Goal: Task Accomplishment & Management: Use online tool/utility

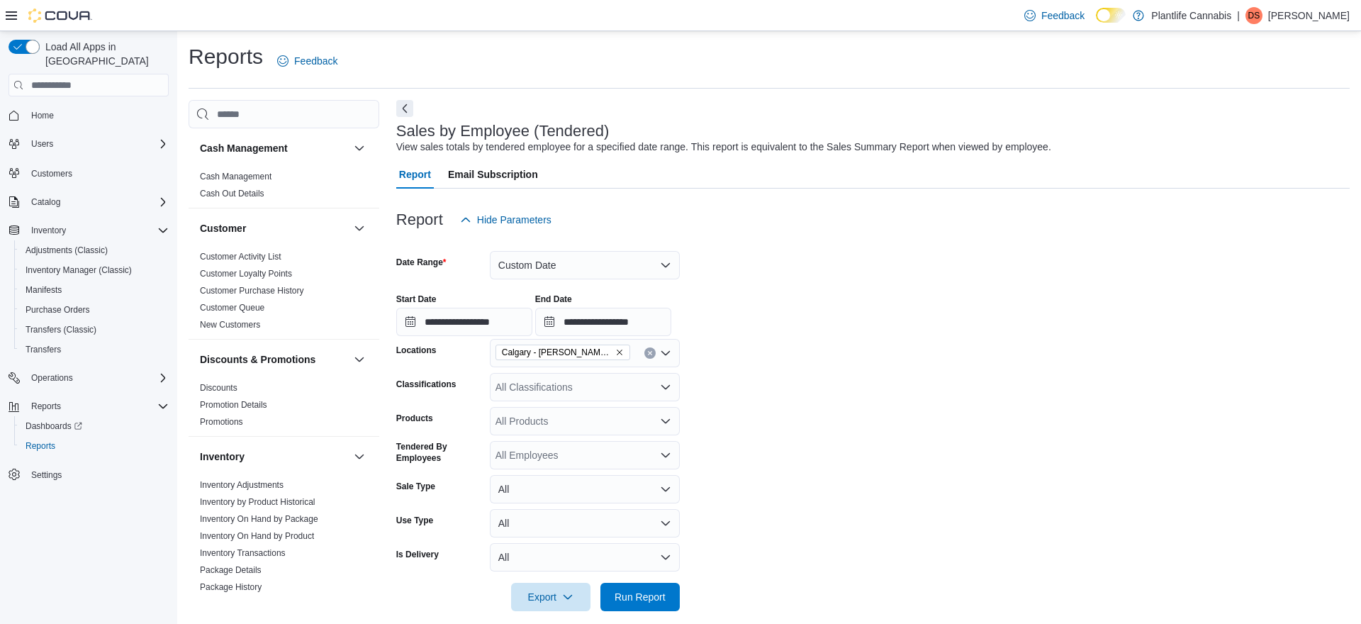
scroll to position [260, 0]
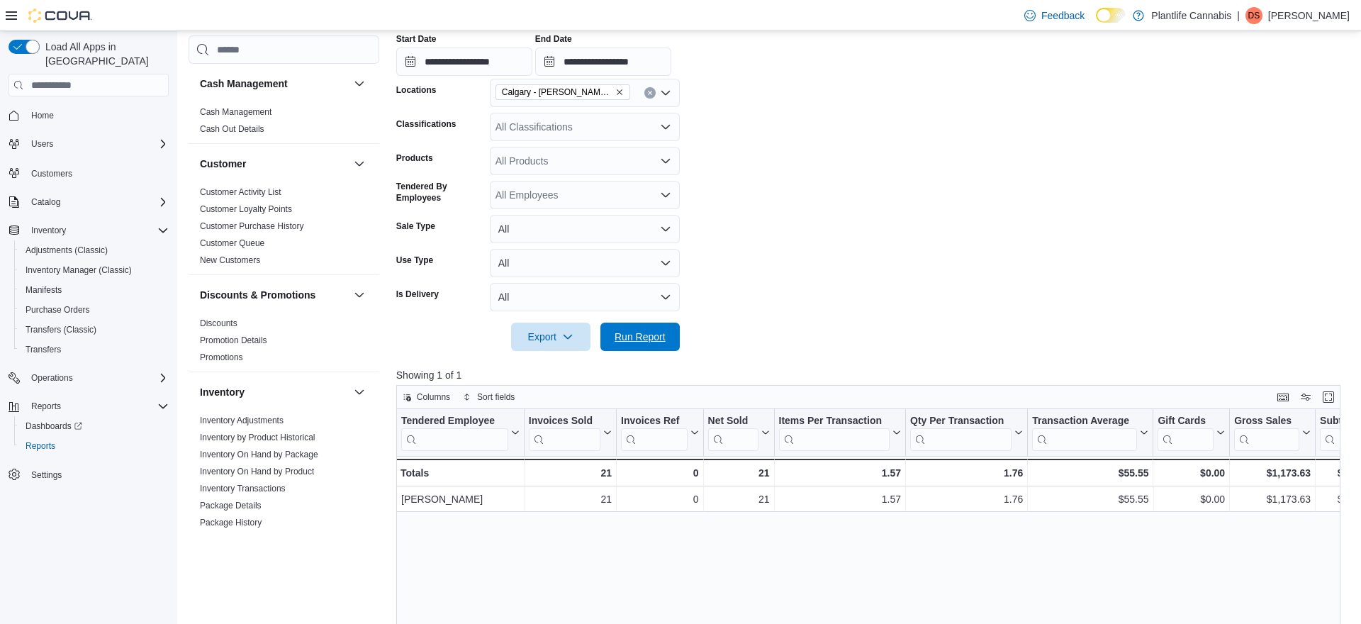
drag, startPoint x: 620, startPoint y: 332, endPoint x: 586, endPoint y: 415, distance: 89.4
click at [620, 332] on span "Run Report" at bounding box center [640, 337] width 51 height 14
click at [664, 337] on span "Run Report" at bounding box center [640, 336] width 51 height 14
click at [1026, 206] on form "**********" at bounding box center [872, 162] width 953 height 377
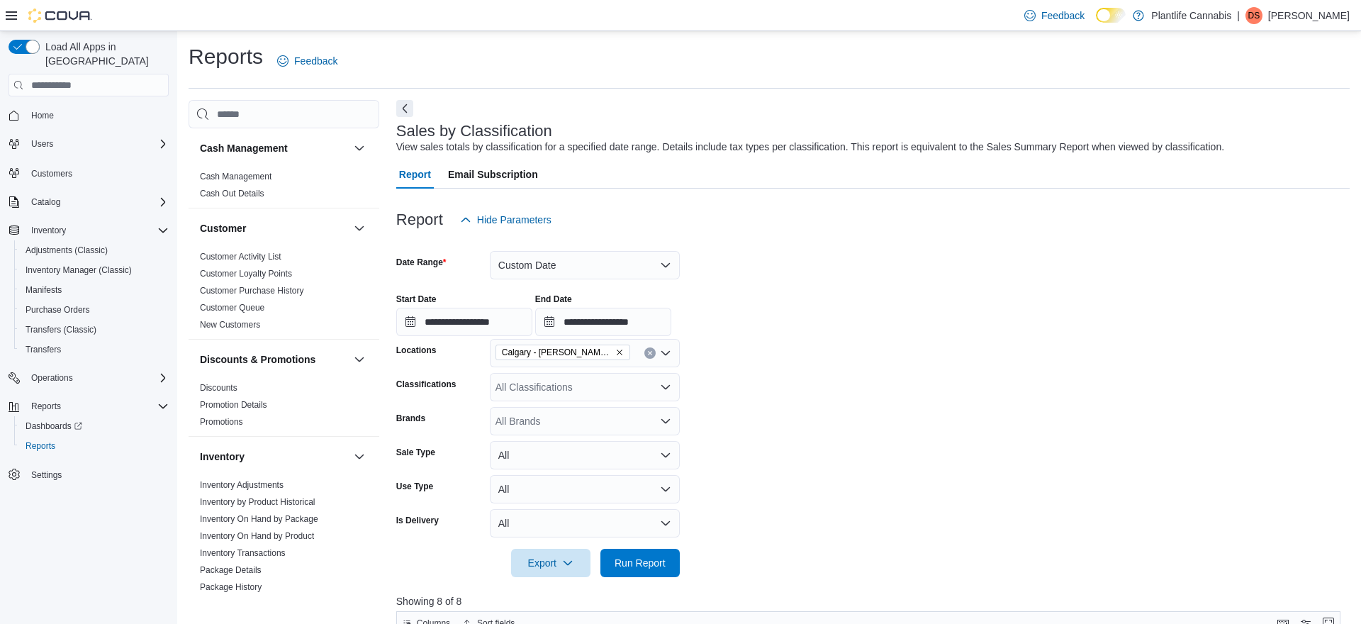
scroll to position [131, 0]
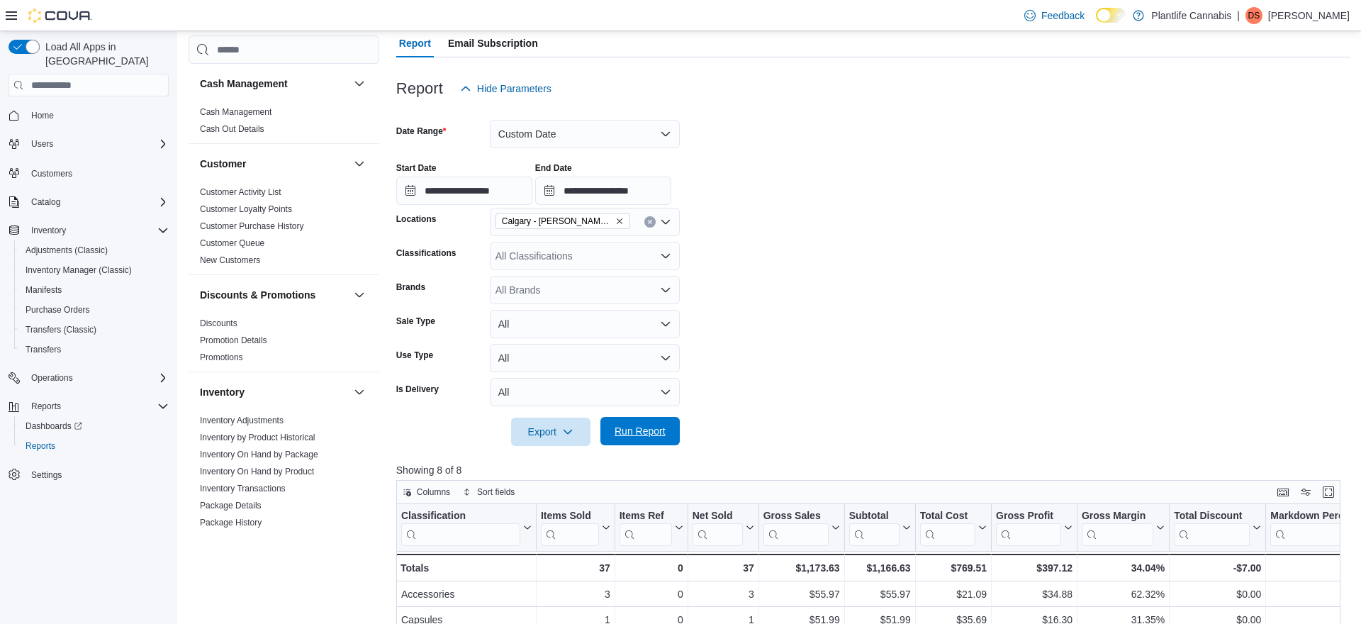
click at [649, 422] on span "Run Report" at bounding box center [640, 431] width 62 height 28
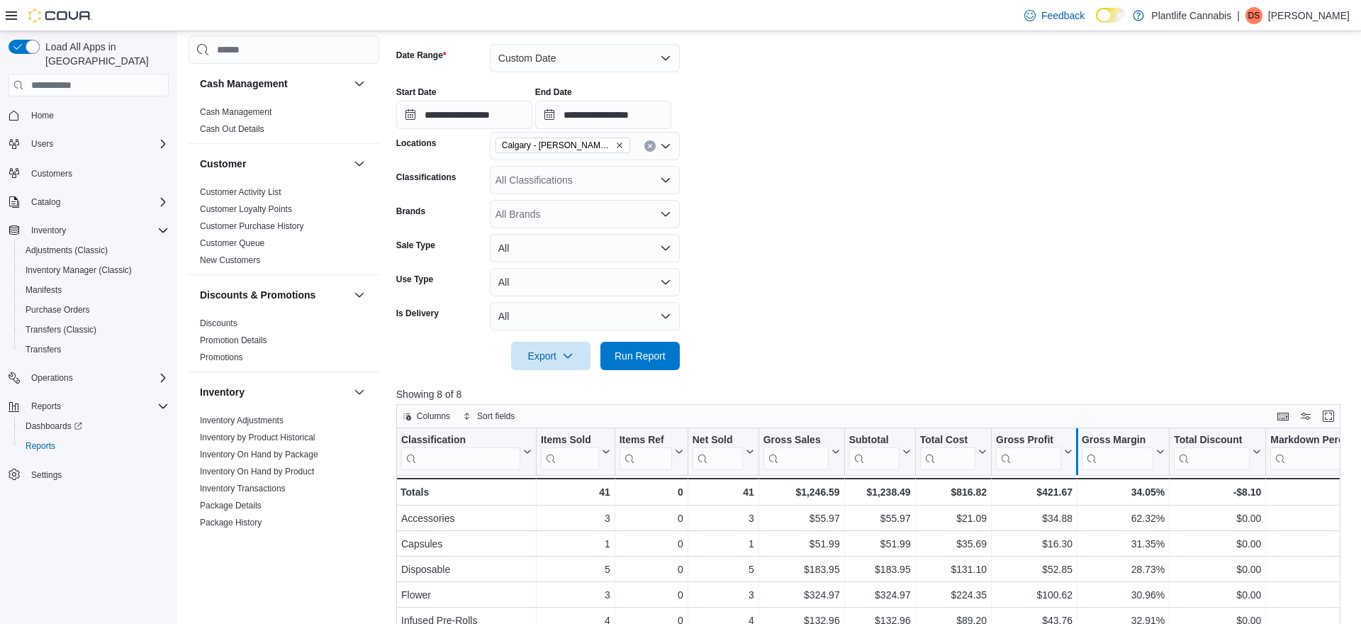
scroll to position [212, 0]
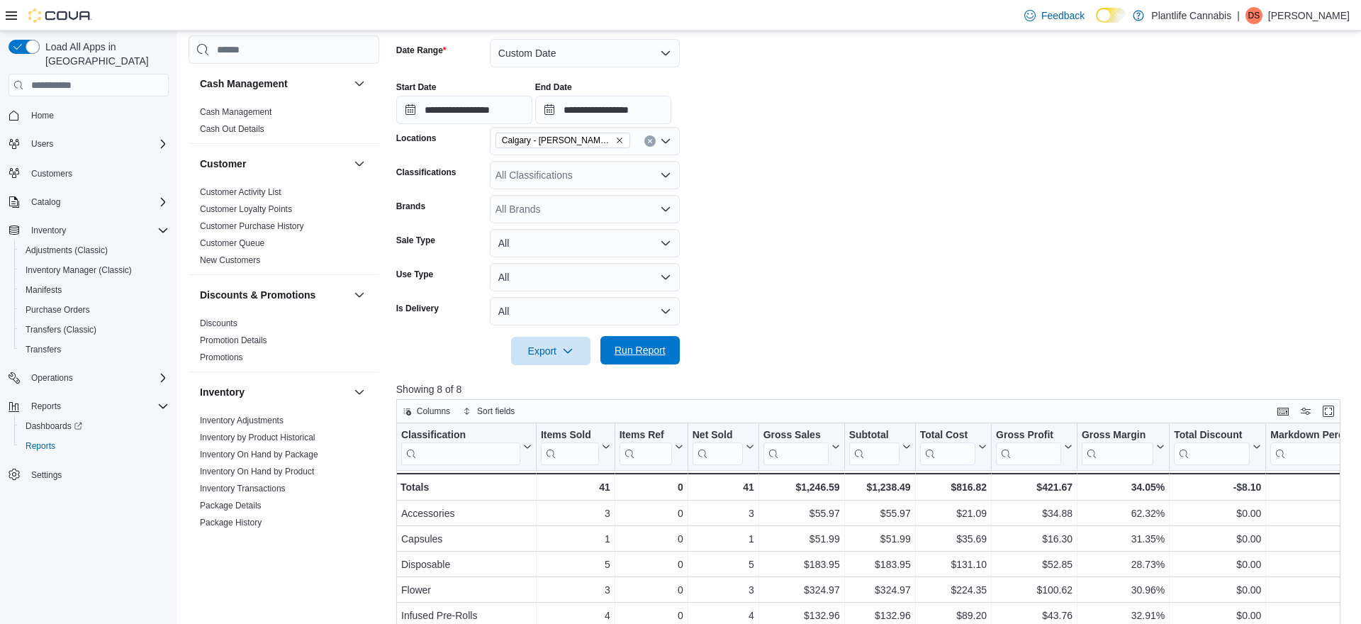
click at [647, 352] on span "Run Report" at bounding box center [640, 350] width 51 height 14
